Goal: Task Accomplishment & Management: Manage account settings

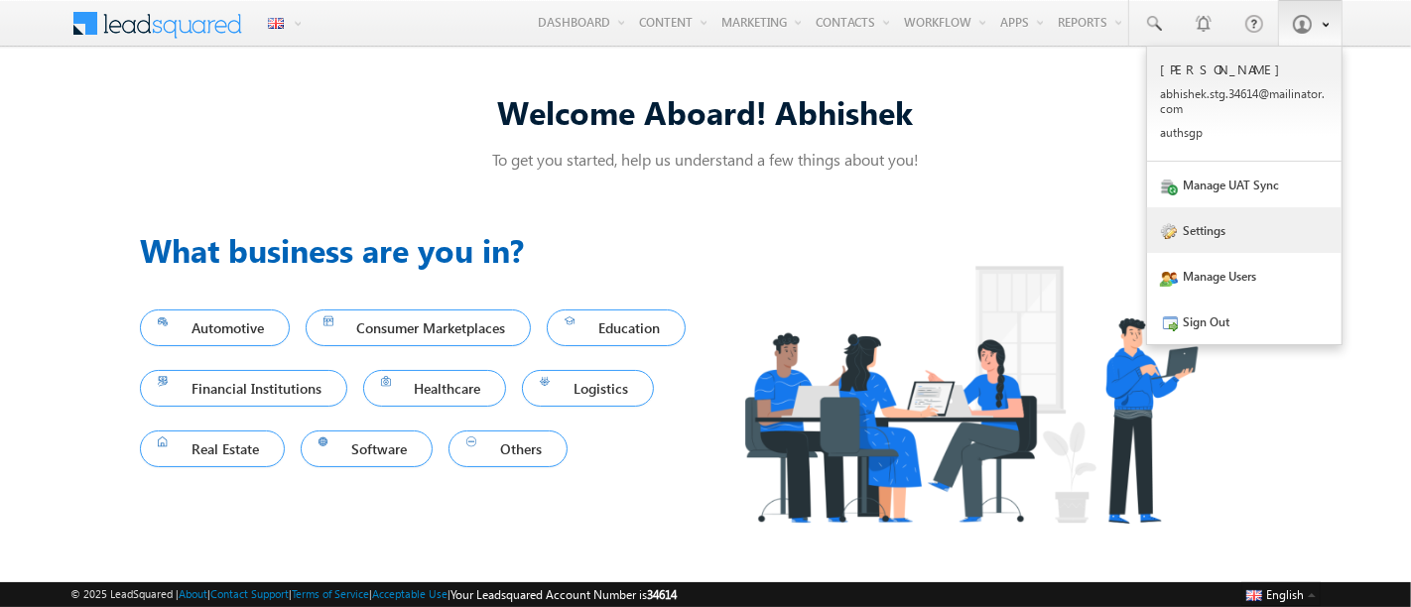
click at [1239, 231] on link "Settings" at bounding box center [1244, 230] width 194 height 46
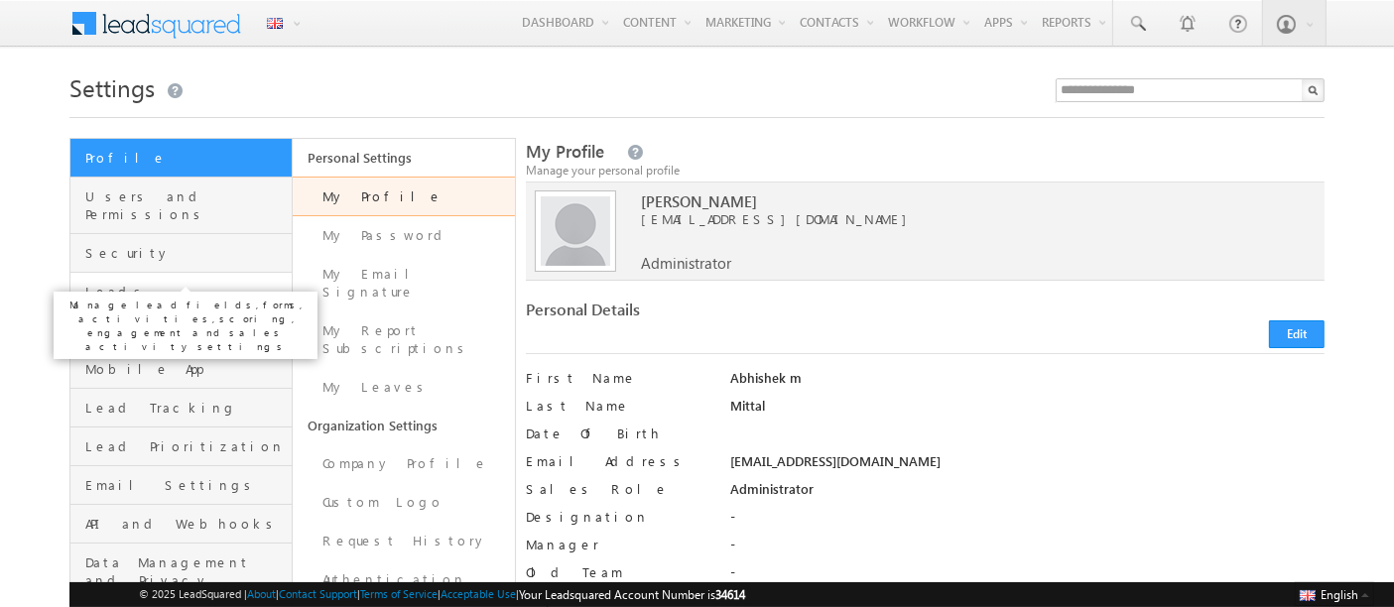
click at [167, 283] on span "Leads" at bounding box center [185, 292] width 201 height 18
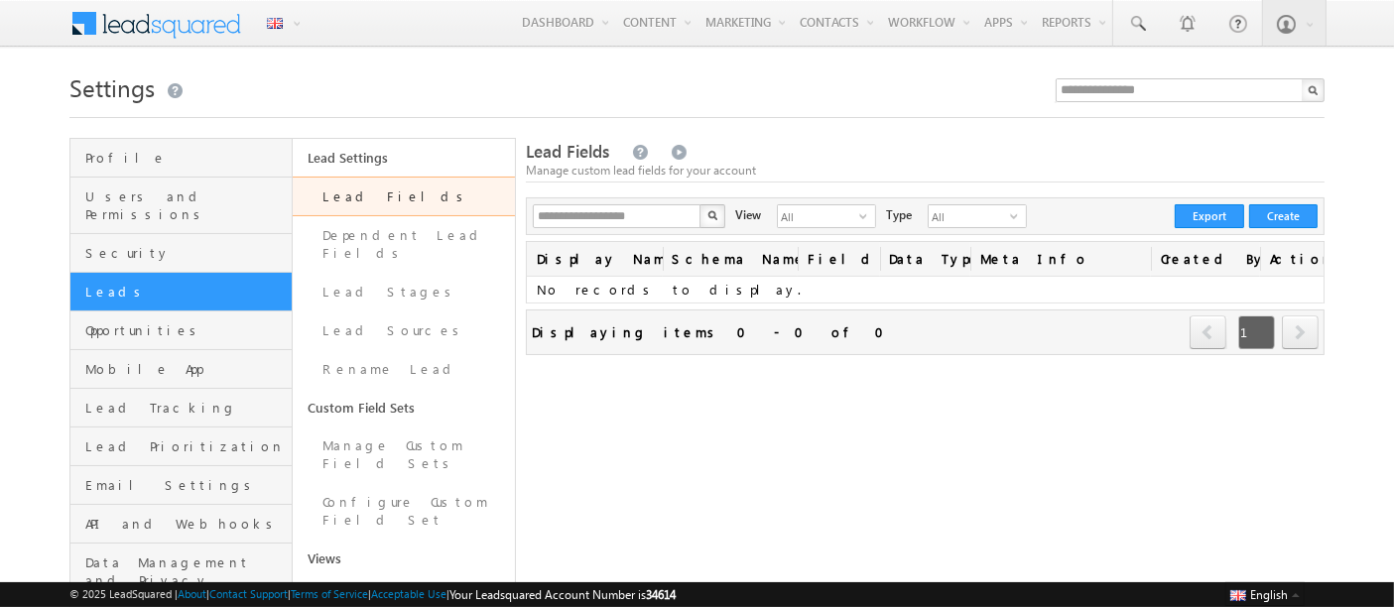
click at [434, 205] on link "Lead Fields" at bounding box center [404, 197] width 222 height 40
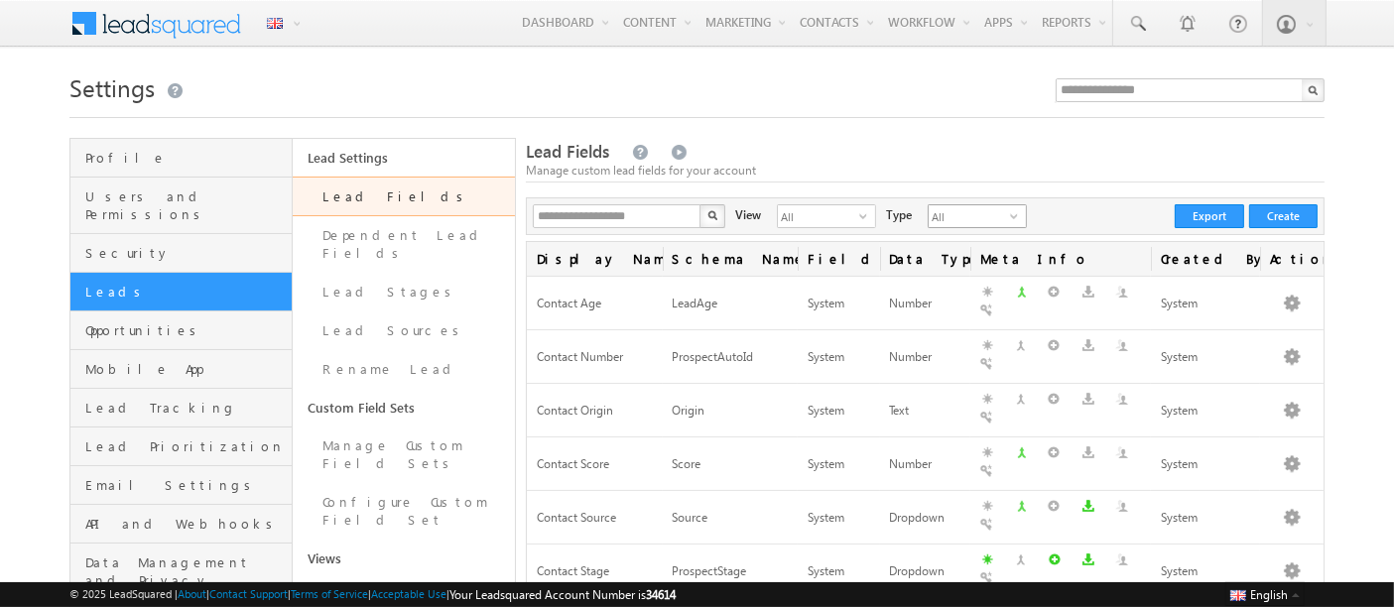
click at [929, 223] on span "All" at bounding box center [969, 216] width 81 height 22
click at [795, 219] on span "All" at bounding box center [818, 216] width 81 height 22
click at [816, 281] on li "Custom Fields" at bounding box center [813, 278] width 97 height 20
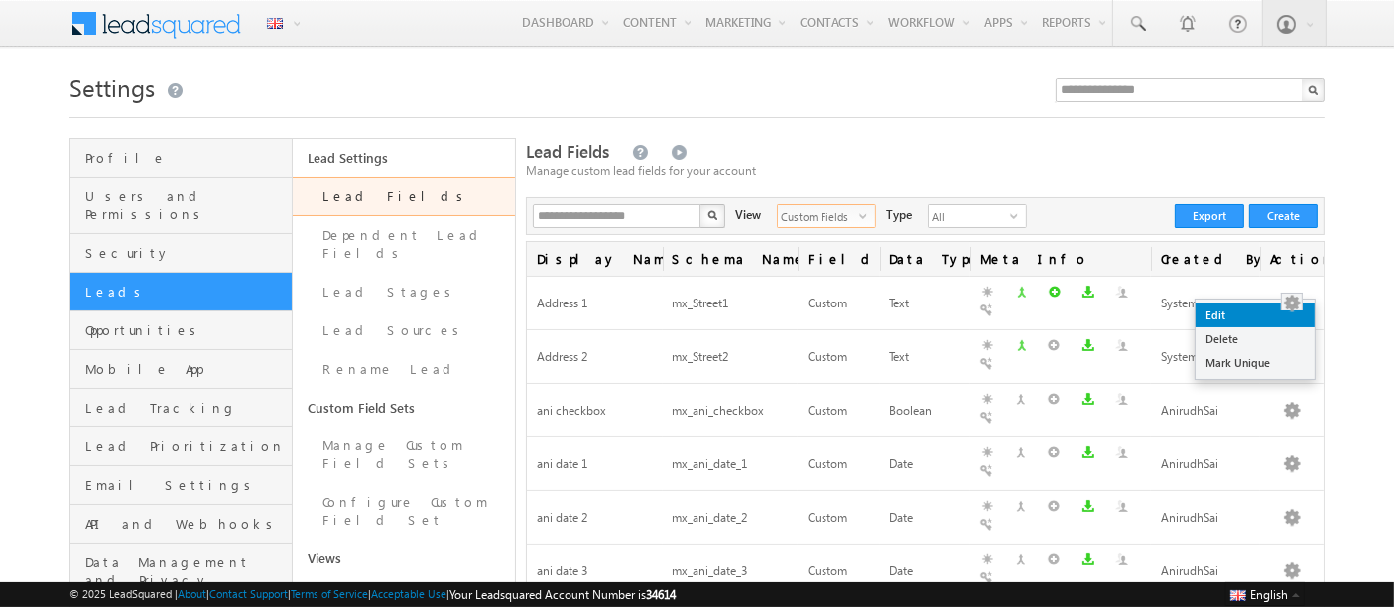
click at [1284, 317] on link "Edit" at bounding box center [1255, 316] width 119 height 24
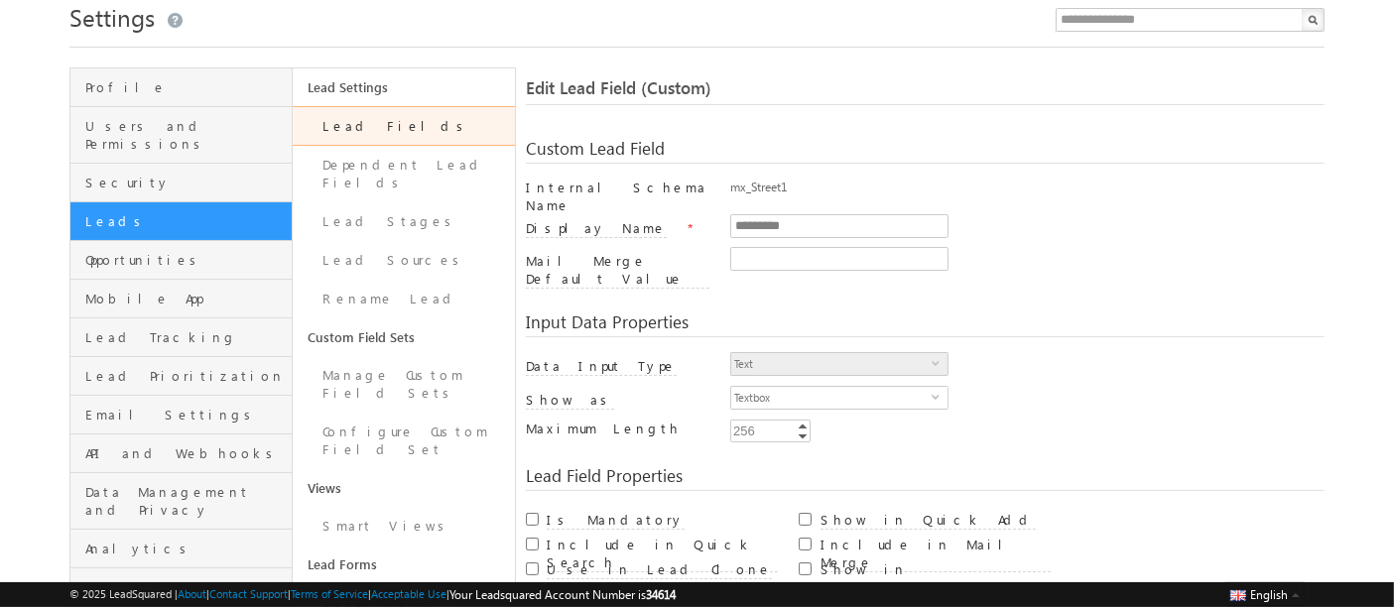
scroll to position [52, 0]
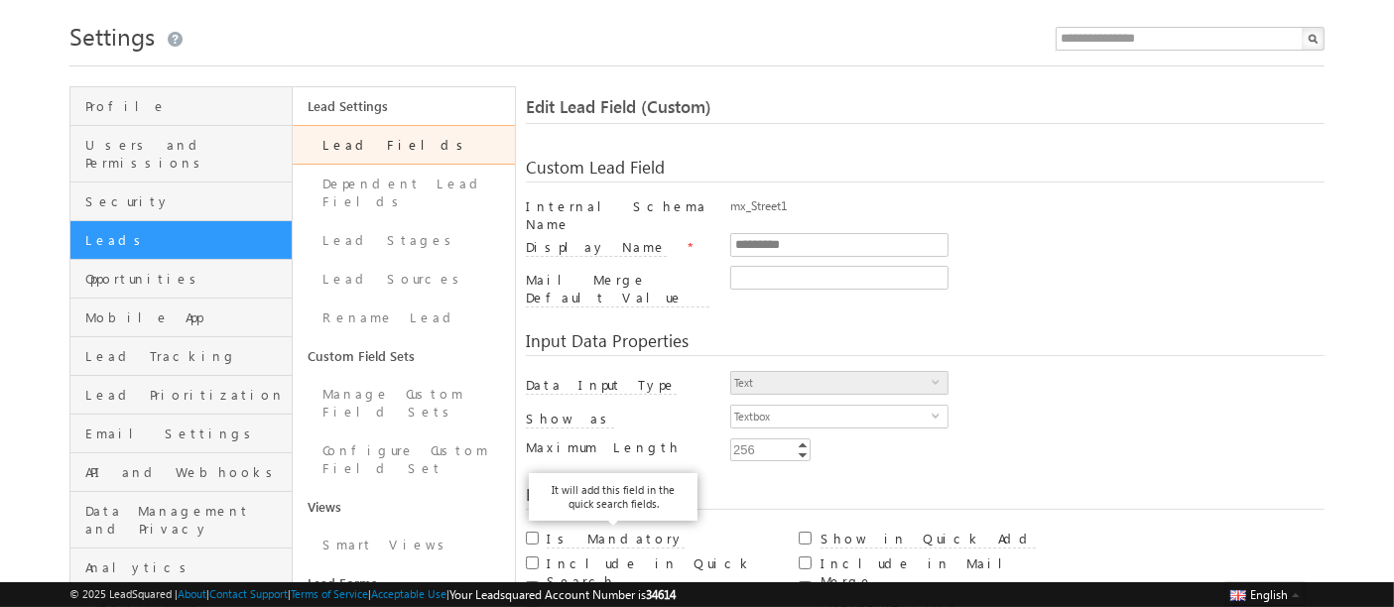
click at [618, 555] on label "Include in Quick Search" at bounding box center [662, 573] width 231 height 37
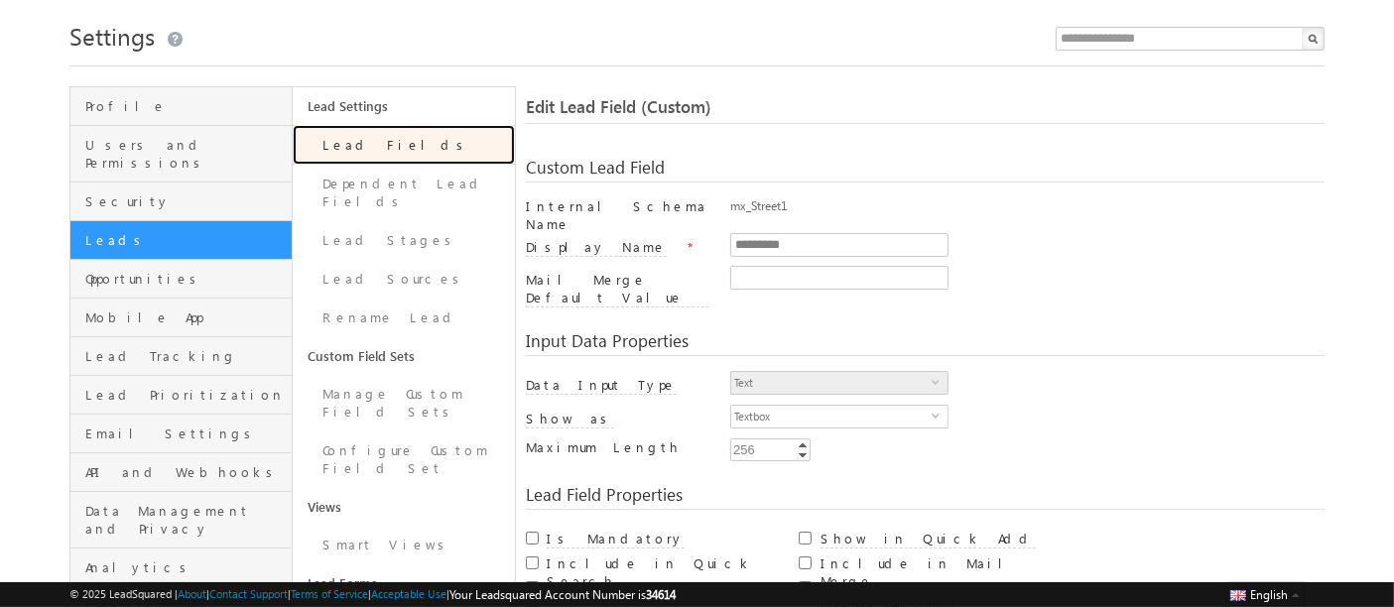
click at [382, 156] on link "Lead Fields" at bounding box center [404, 145] width 222 height 40
